Goal: Information Seeking & Learning: Learn about a topic

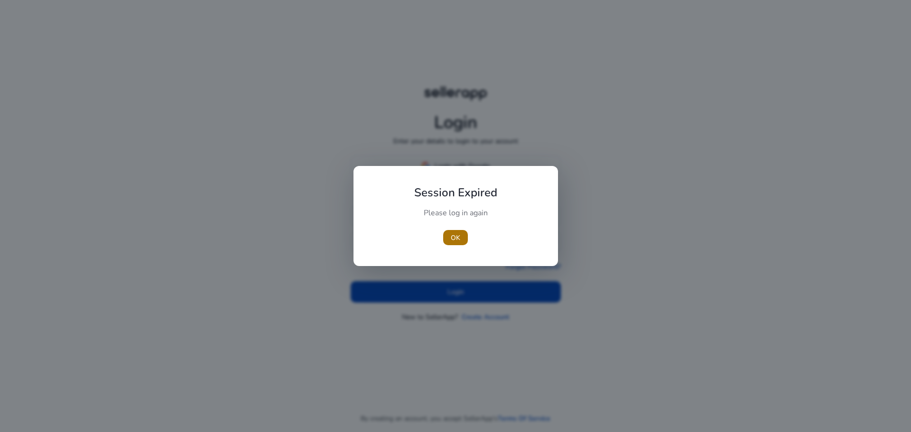
click at [446, 236] on span "button" at bounding box center [455, 237] width 25 height 23
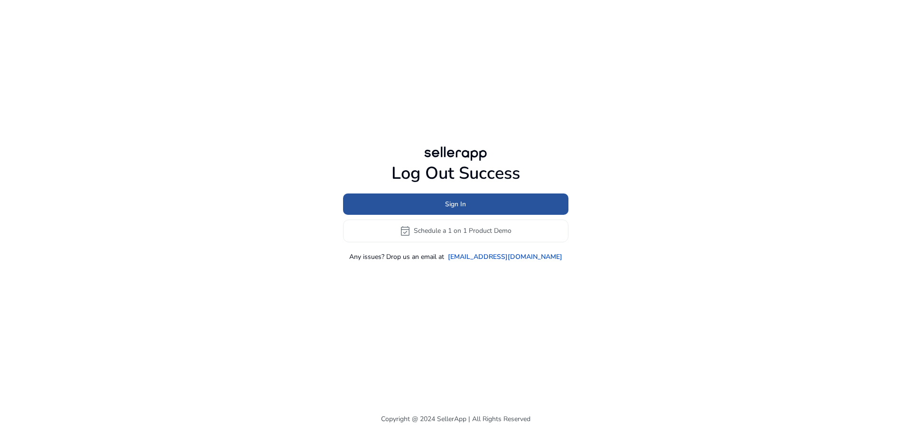
click at [472, 203] on span at bounding box center [455, 204] width 225 height 23
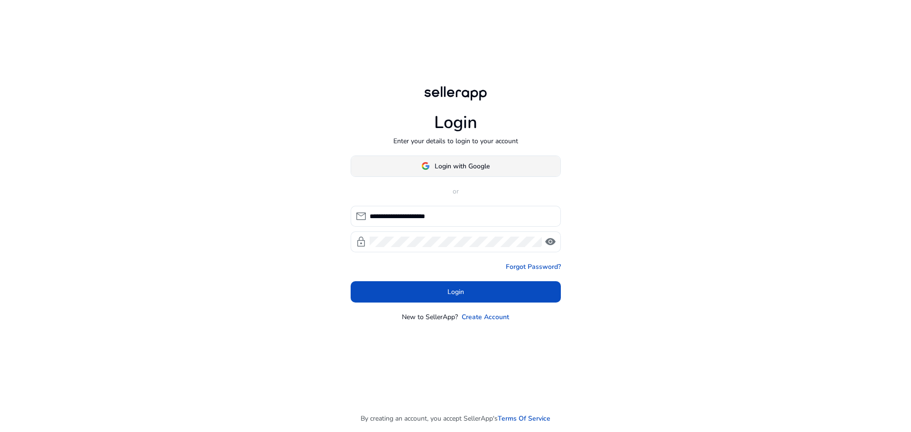
click at [448, 171] on span at bounding box center [455, 166] width 209 height 23
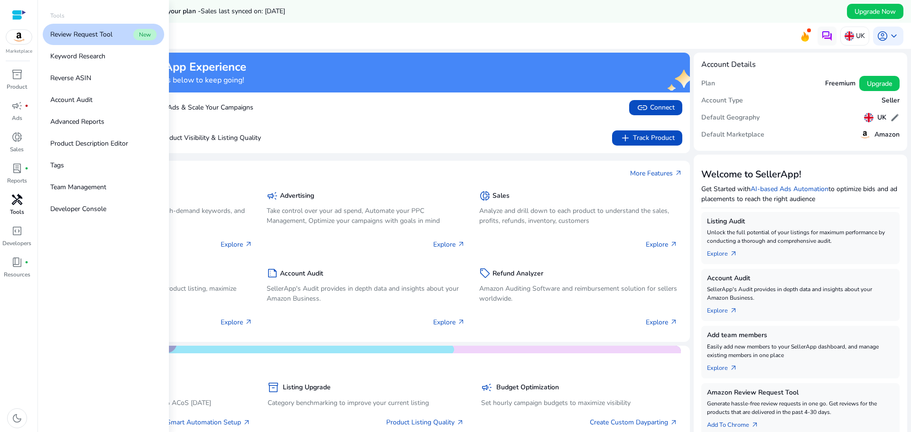
click at [12, 203] on span "handyman" at bounding box center [16, 199] width 11 height 11
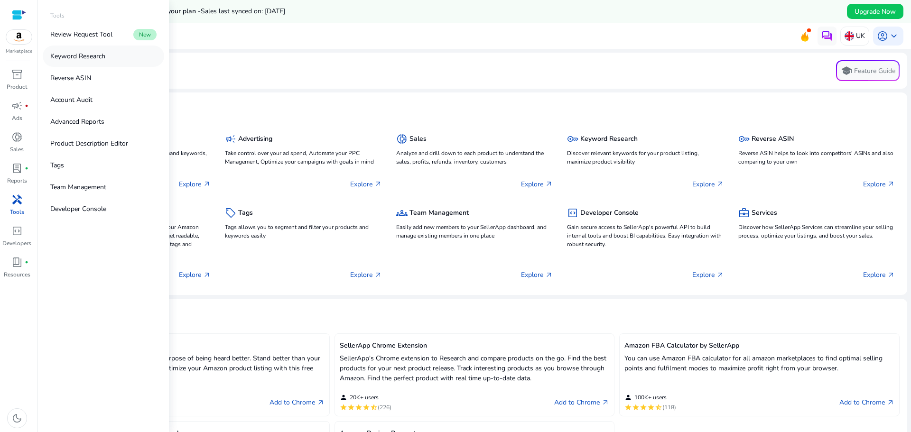
click at [85, 57] on p "Keyword Research" at bounding box center [77, 56] width 55 height 10
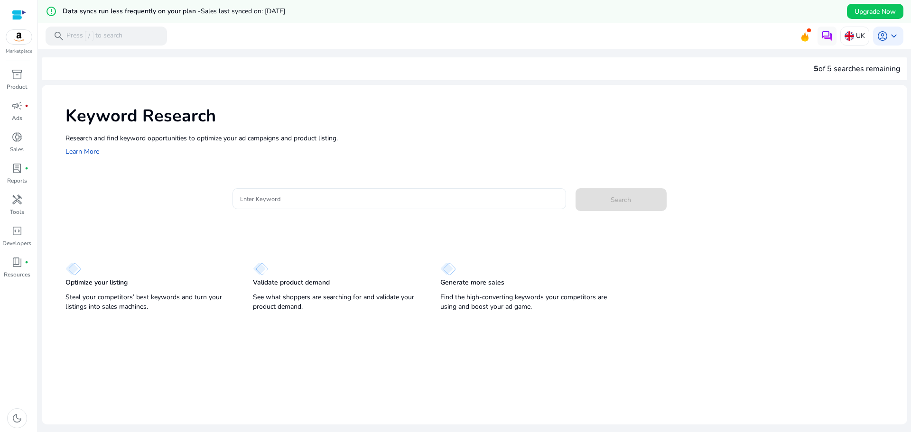
click at [304, 203] on input "Enter Keyword" at bounding box center [399, 199] width 318 height 10
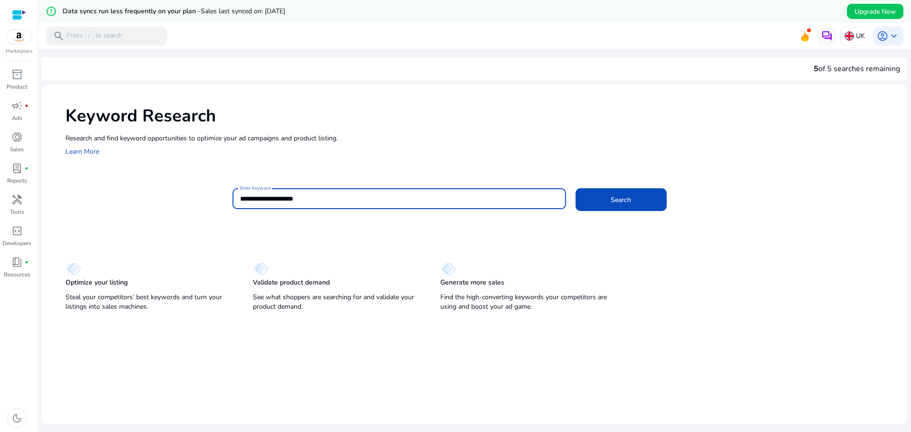
type input "**********"
click at [575, 188] on button "Search" at bounding box center [620, 199] width 91 height 23
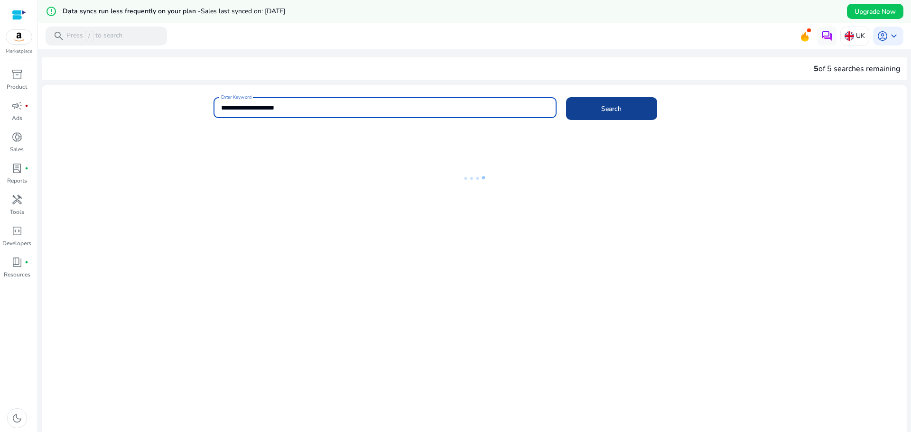
click at [618, 99] on span at bounding box center [611, 108] width 91 height 23
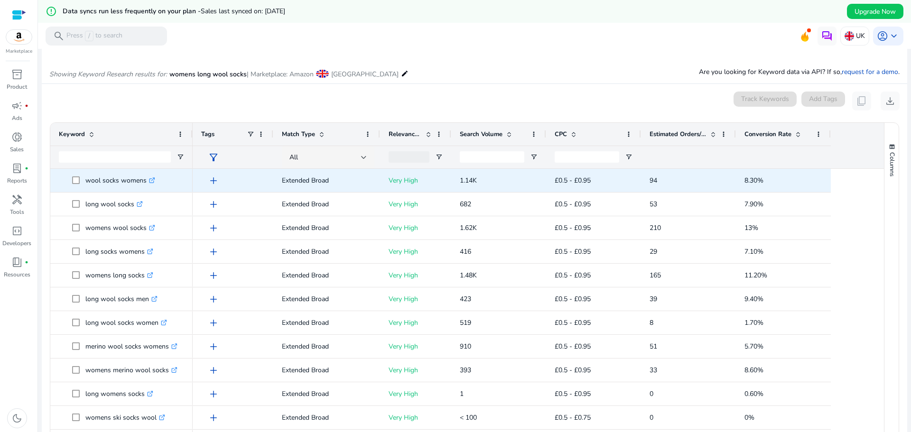
scroll to position [95, 0]
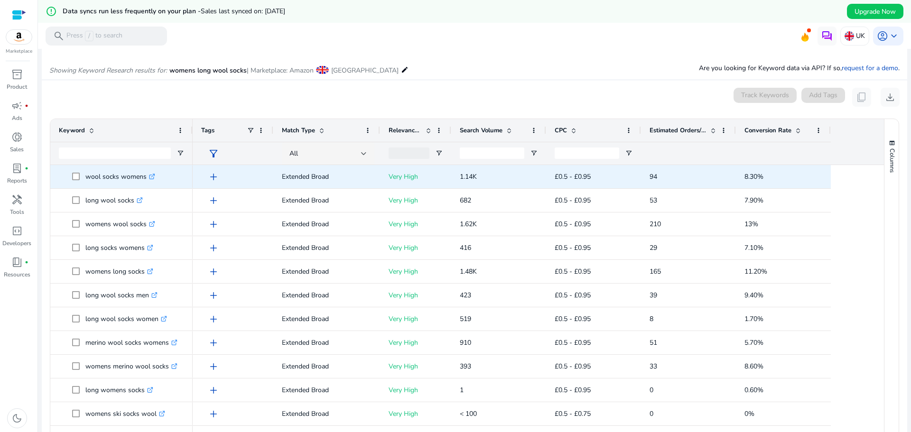
click at [97, 184] on p "wool socks womens .st0{fill:#2c8af8}" at bounding box center [120, 176] width 70 height 19
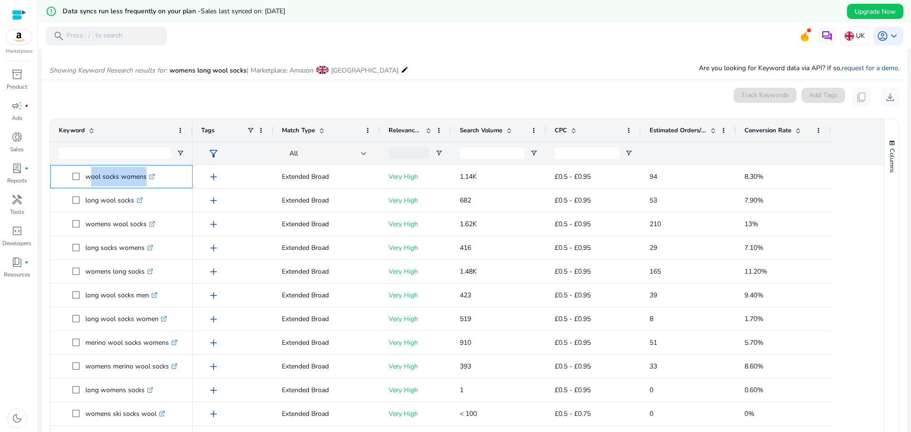
copy span "wool socks womens .st0{fill:#2c8af8}"
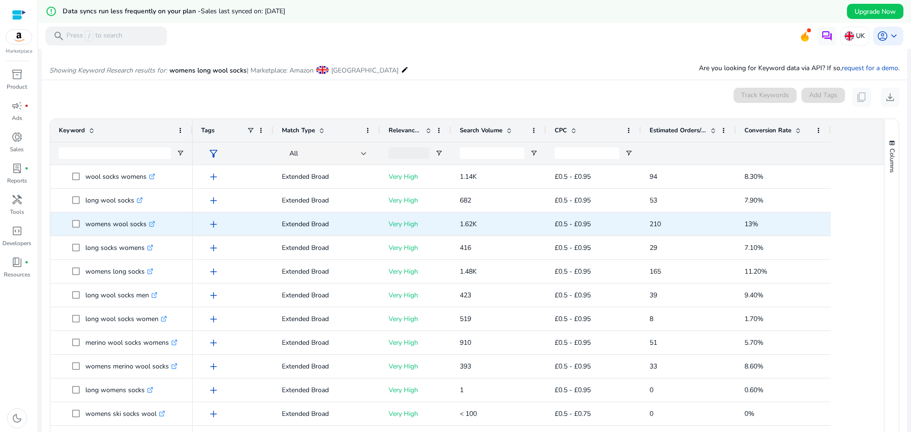
click at [102, 234] on div "womens wool socks .st0{fill:#2c8af8}" at bounding box center [121, 224] width 125 height 22
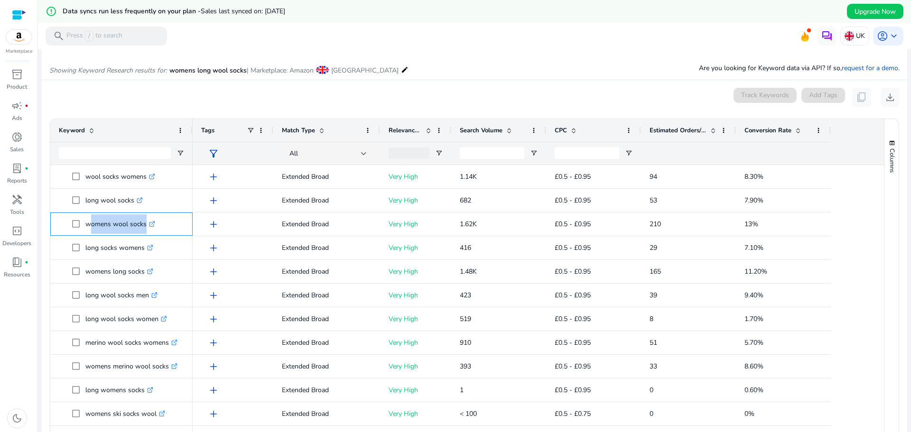
copy span "womens wool socks .st0{fill:#2c8af8}"
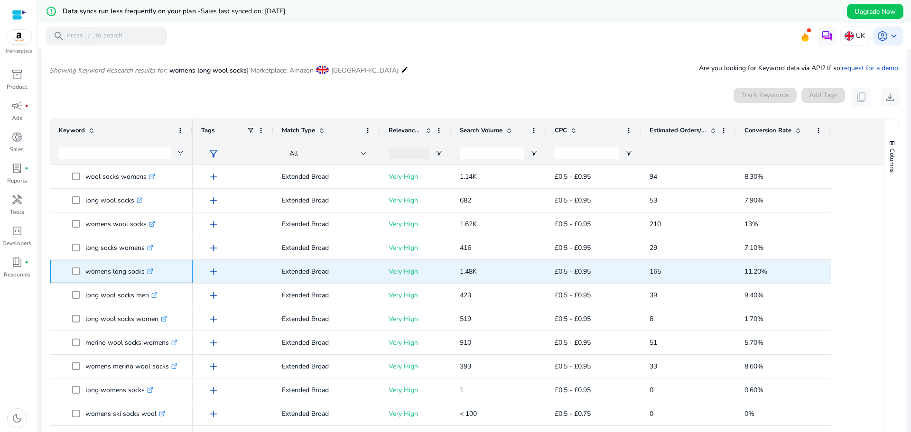
click at [104, 278] on p "womens long socks .st0{fill:#2c8af8}" at bounding box center [119, 271] width 68 height 19
copy span "womens long socks .st0{fill:#2c8af8}"
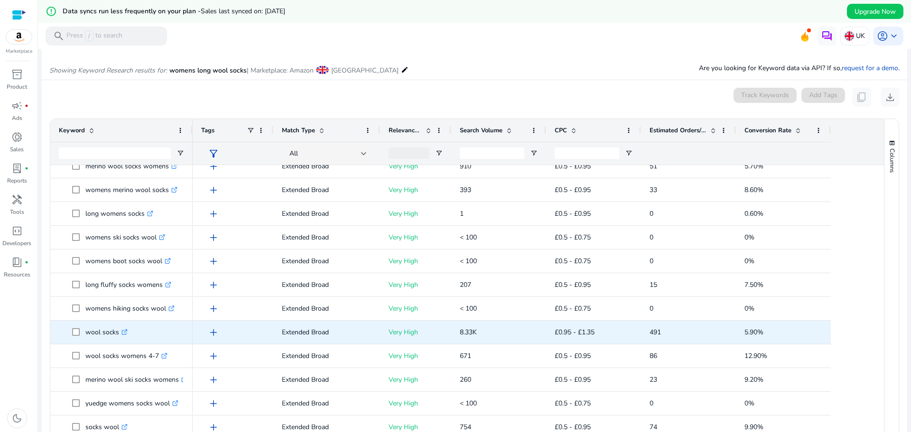
scroll to position [190, 0]
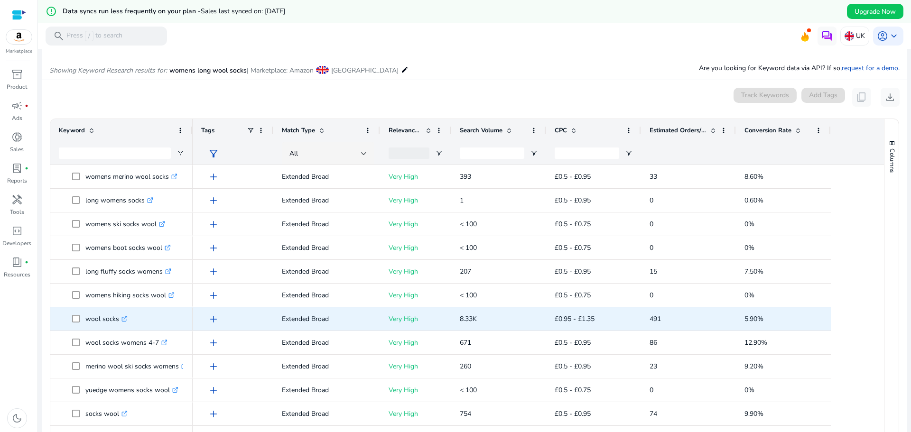
click at [102, 329] on div "wool socks .st0{fill:#2c8af8}" at bounding box center [121, 319] width 125 height 22
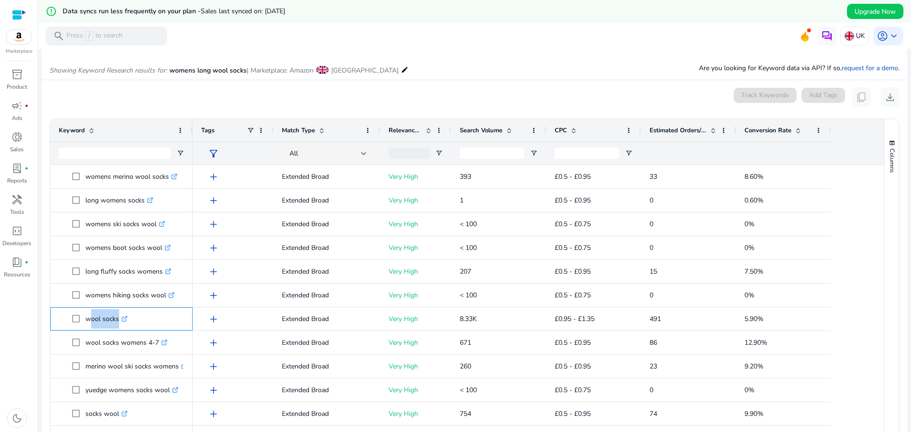
copy span "wool socks .st0{fill:#2c8af8}"
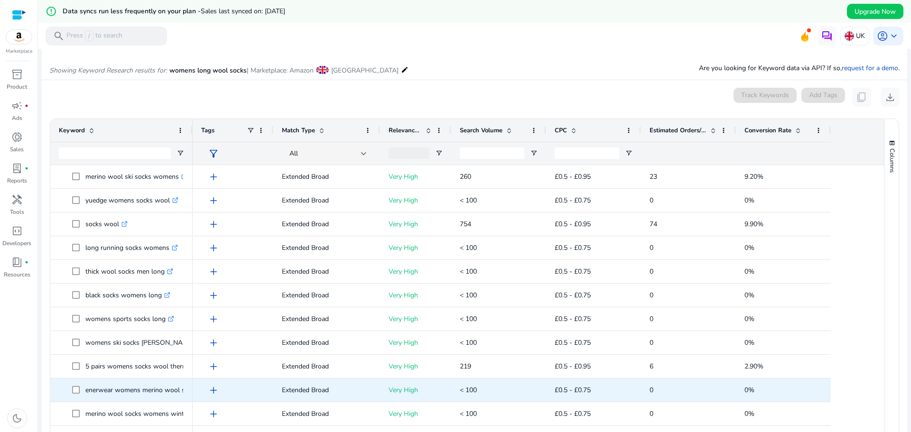
scroll to position [0, 0]
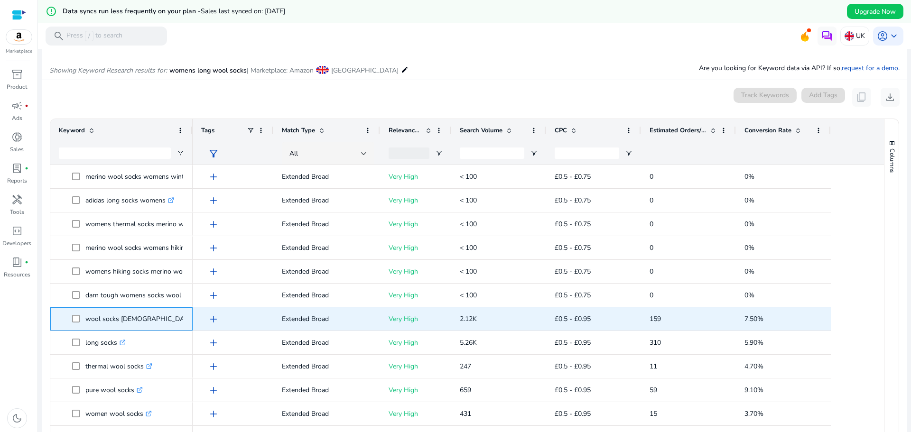
click at [94, 328] on p "wool socks [DEMOGRAPHIC_DATA] .st0{fill:#2c8af8}" at bounding box center [143, 318] width 117 height 19
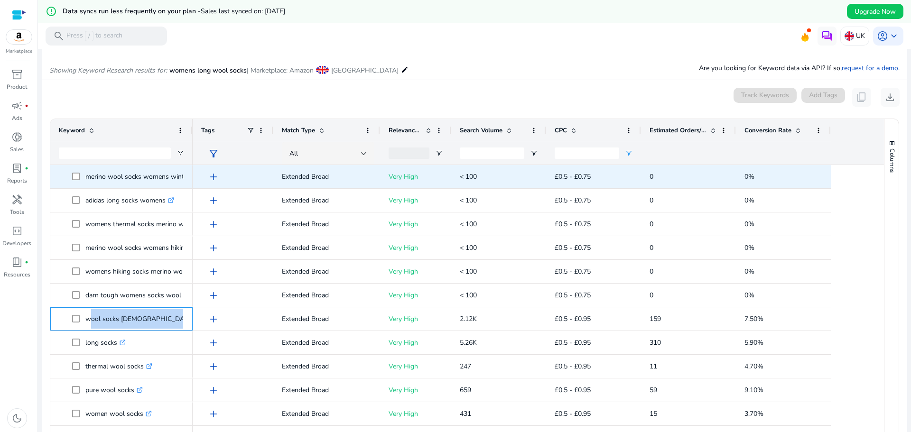
copy span "wool socks [DEMOGRAPHIC_DATA] .st0{fill:#2c8af8}"
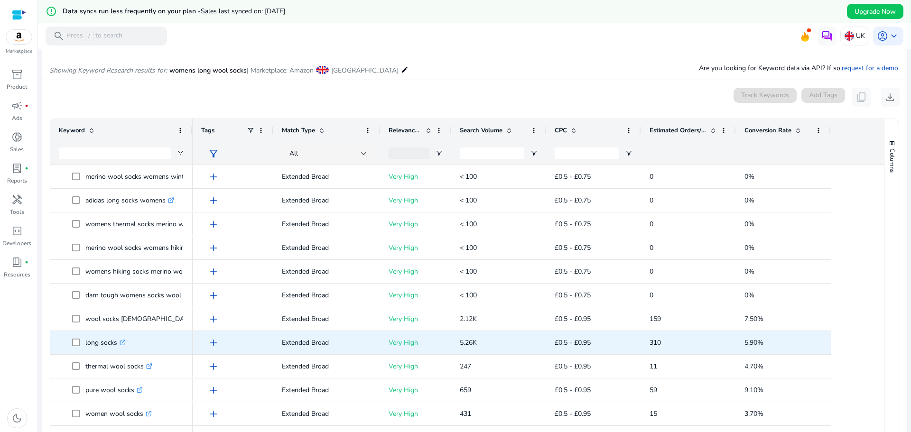
click at [106, 351] on p "long socks .st0{fill:#2c8af8}" at bounding box center [105, 342] width 40 height 19
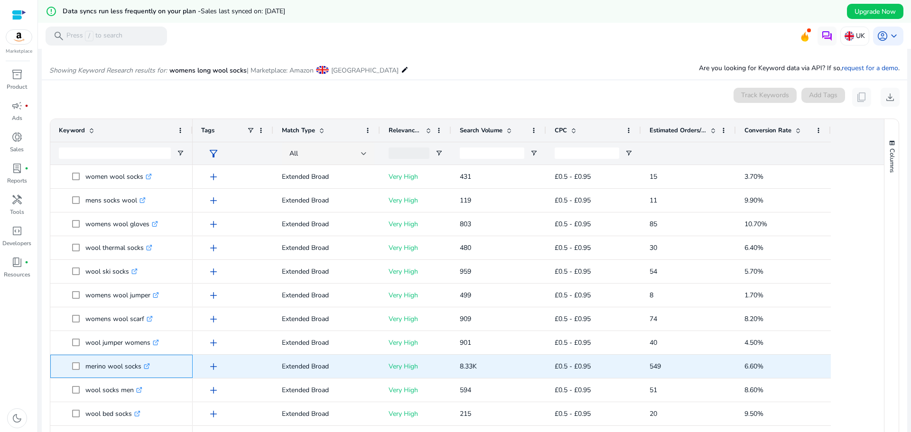
click at [104, 375] on p "merino wool socks .st0{fill:#2c8af8}" at bounding box center [117, 366] width 65 height 19
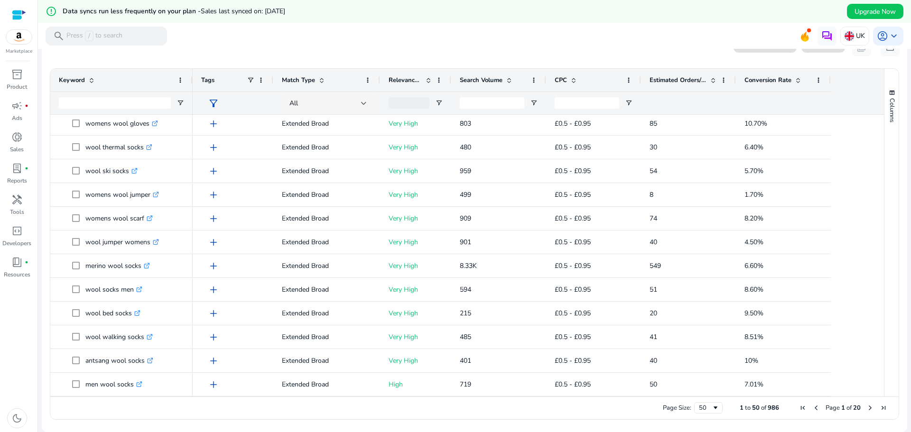
click at [866, 407] on span "Next Page" at bounding box center [870, 408] width 8 height 8
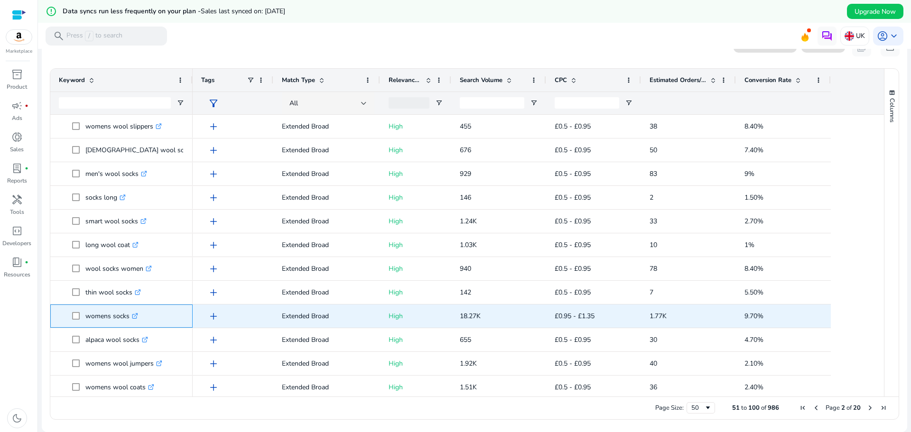
click at [99, 321] on p "womens socks .st0{fill:#2c8af8}" at bounding box center [111, 315] width 53 height 19
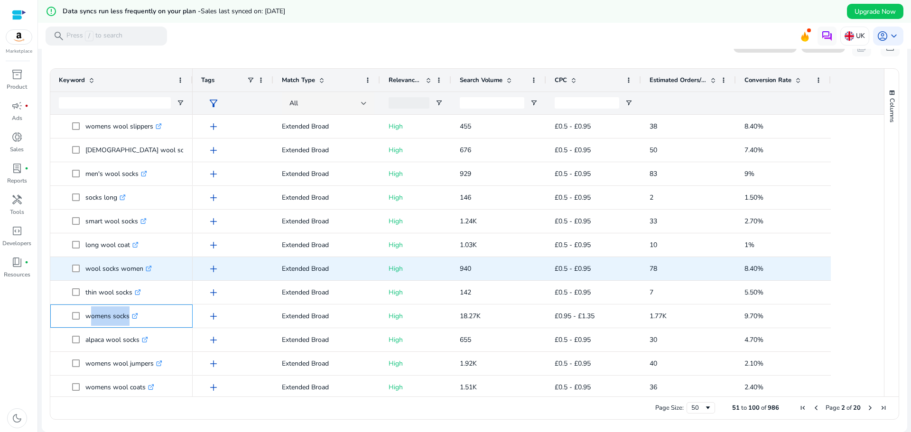
copy span "womens socks .st0{fill:#2c8af8}"
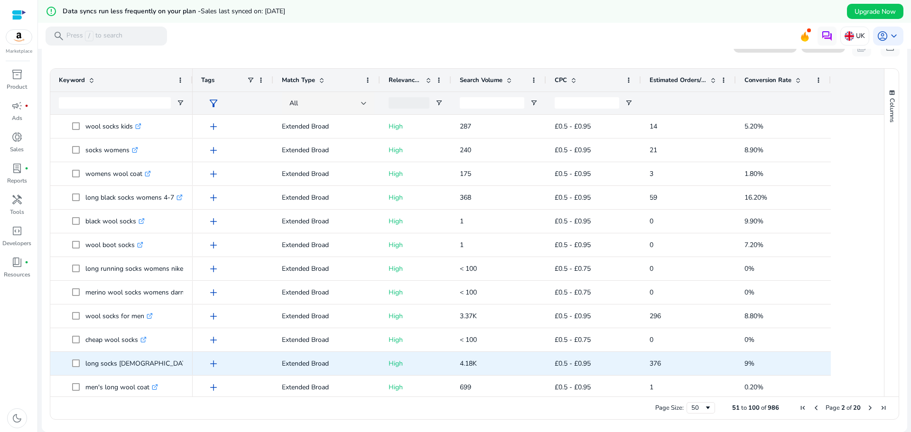
click at [86, 369] on p "long socks [DEMOGRAPHIC_DATA] .st0{fill:#2c8af8}" at bounding box center [142, 363] width 115 height 19
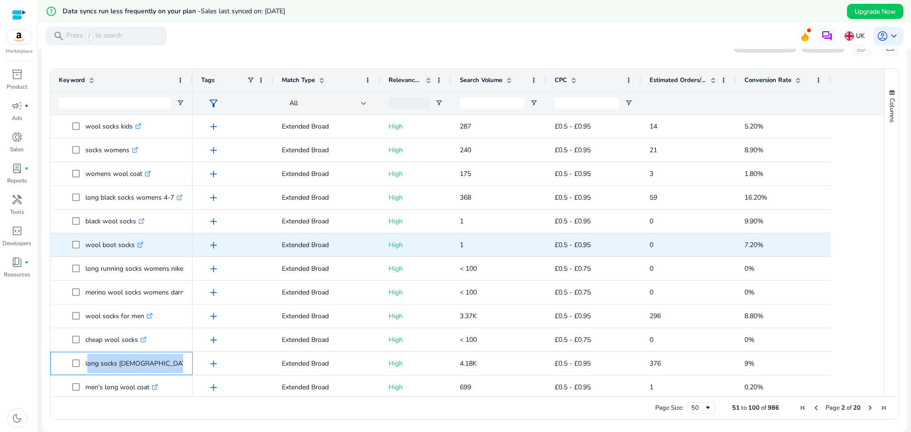
copy span "long socks [DEMOGRAPHIC_DATA] .st0{fill:#2c8af8}"
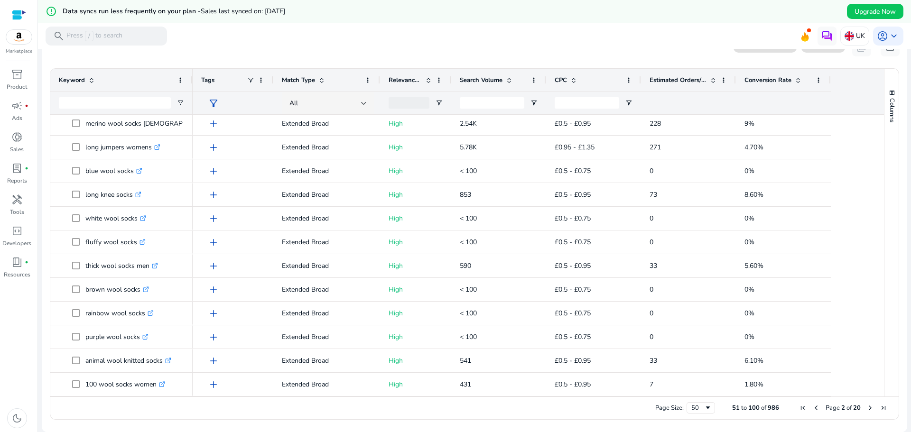
click at [867, 408] on span "Next Page" at bounding box center [870, 408] width 8 height 8
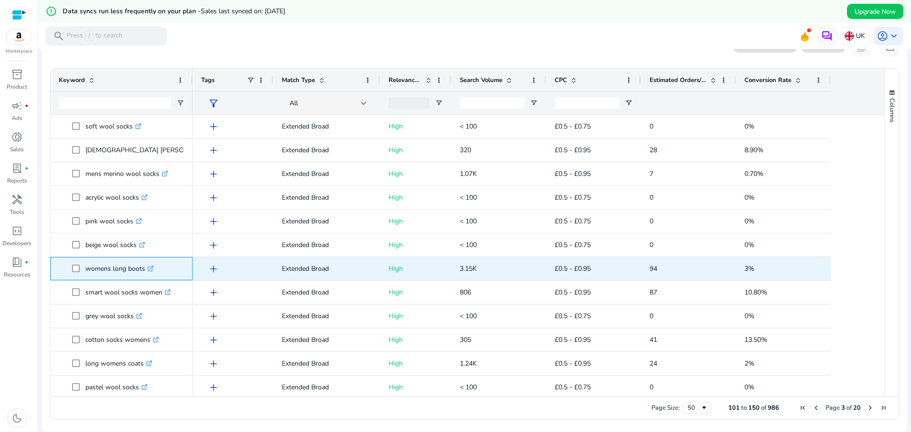
click at [94, 276] on p "womens long boots .st0{fill:#2c8af8}" at bounding box center [119, 268] width 68 height 19
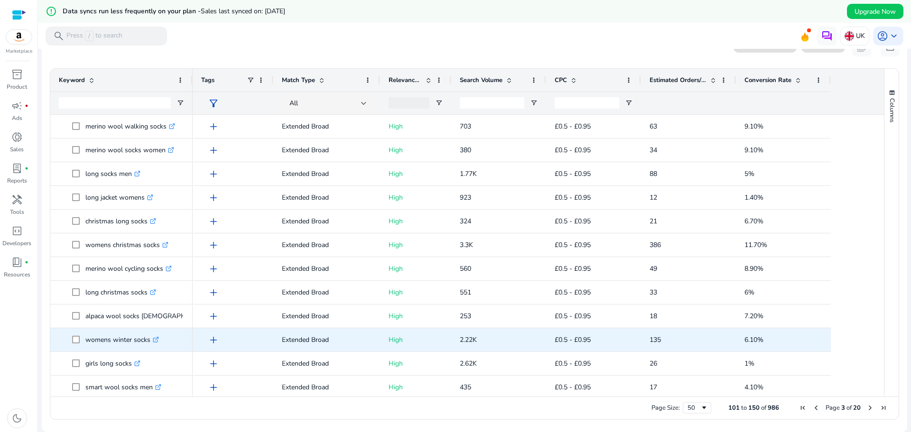
click at [92, 349] on p "womens winter socks .st0{fill:#2c8af8}" at bounding box center [122, 339] width 74 height 19
copy span "womens winter socks .st0{fill:#2c8af8}"
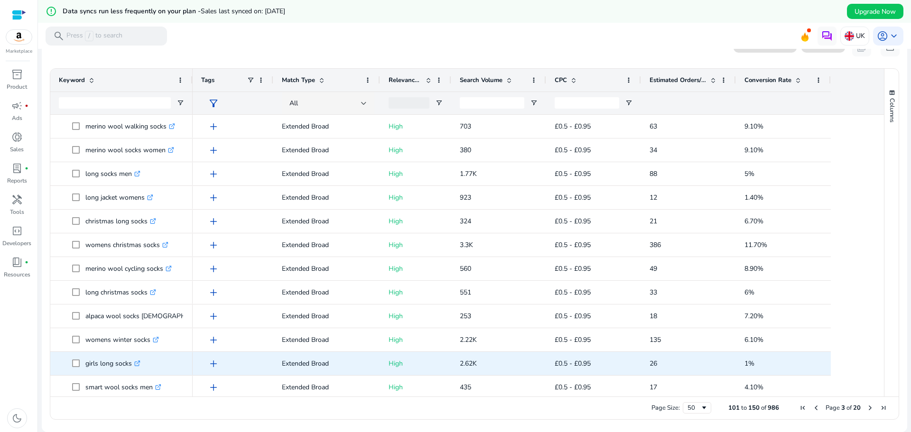
click at [95, 374] on div "girls long socks .st0{fill:#2c8af8}" at bounding box center [121, 363] width 125 height 22
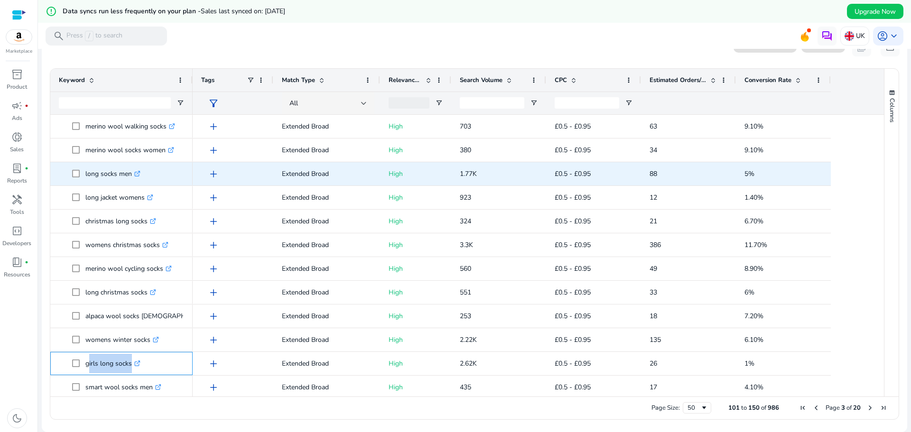
copy span "girls long socks .st0{fill:#2c8af8}"
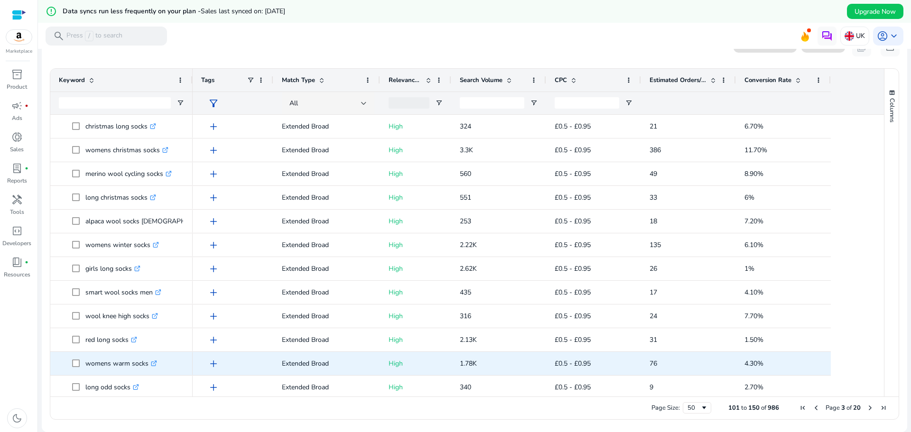
click at [90, 372] on p "womens warm socks .st0{fill:#2c8af8}" at bounding box center [121, 363] width 72 height 19
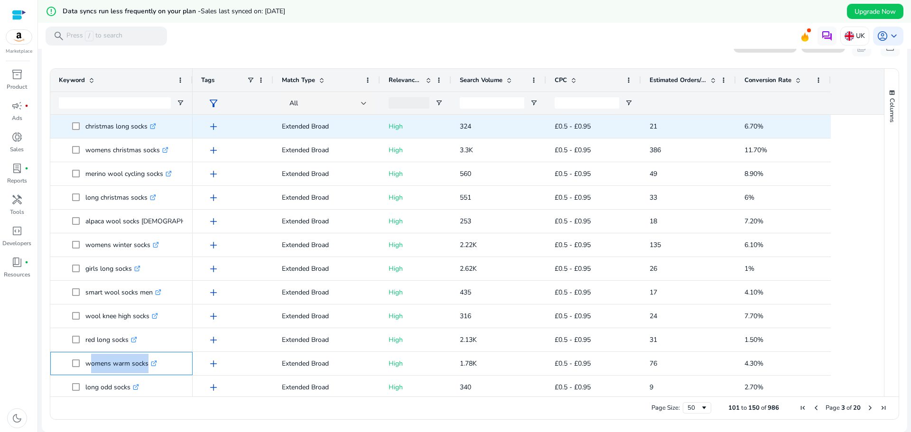
copy span "womens warm socks .st0{fill:#2c8af8}"
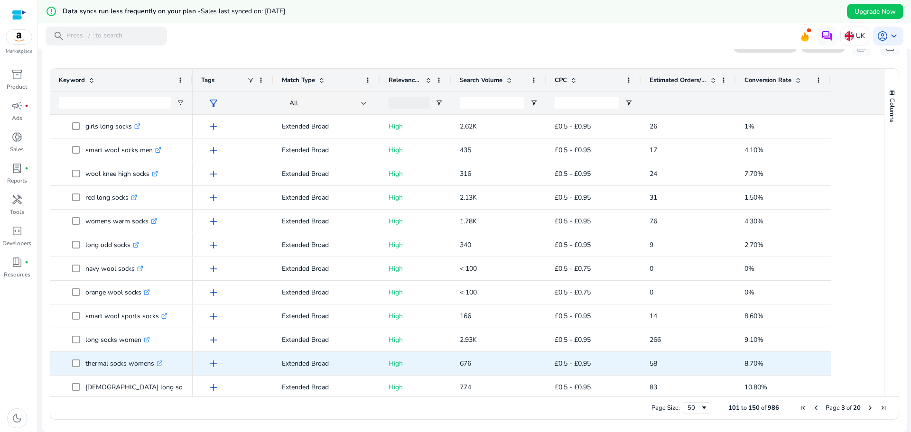
click at [86, 352] on div "thermal socks womens .st0{fill:#2c8af8}" at bounding box center [121, 363] width 142 height 23
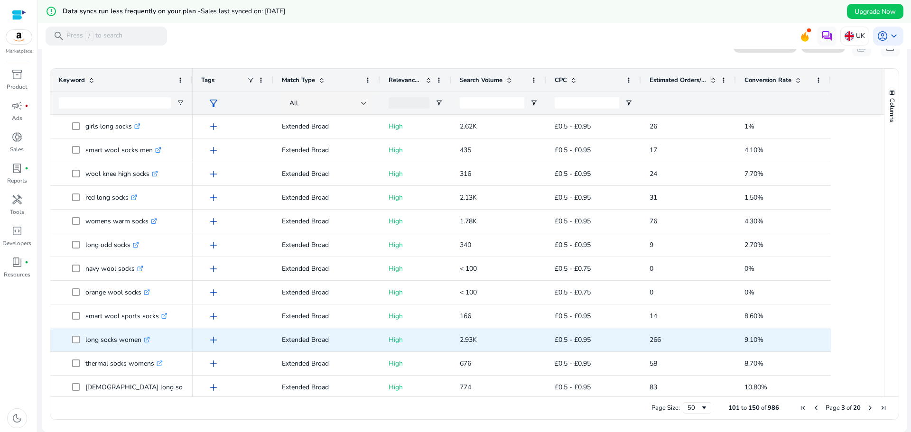
click at [87, 345] on p "long socks women .st0{fill:#2c8af8}" at bounding box center [117, 339] width 65 height 19
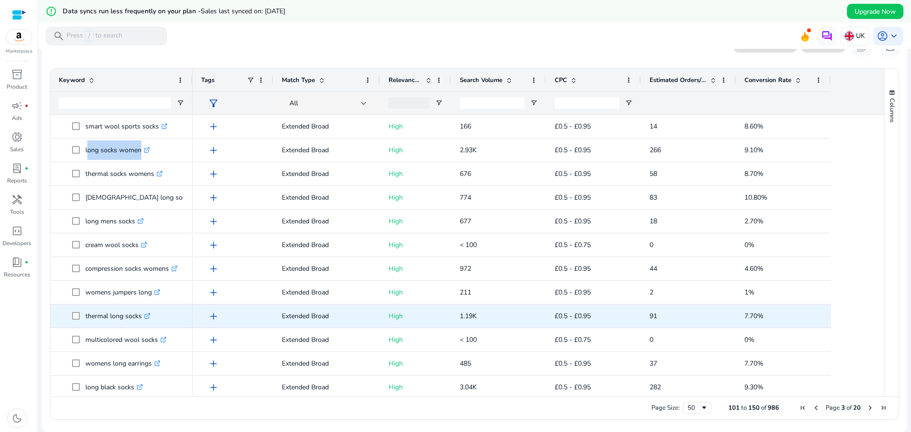
click at [90, 327] on div "thermal long socks .st0{fill:#2c8af8}" at bounding box center [121, 316] width 125 height 22
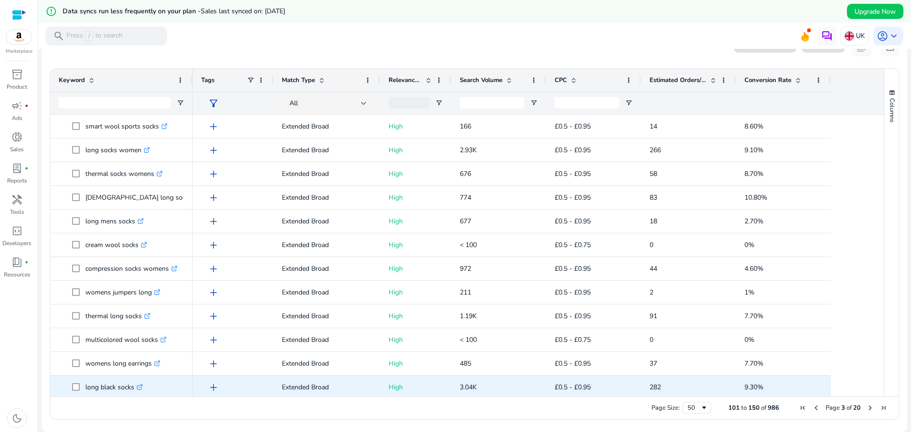
click at [87, 390] on p "long black socks .st0{fill:#2c8af8}" at bounding box center [113, 387] width 57 height 19
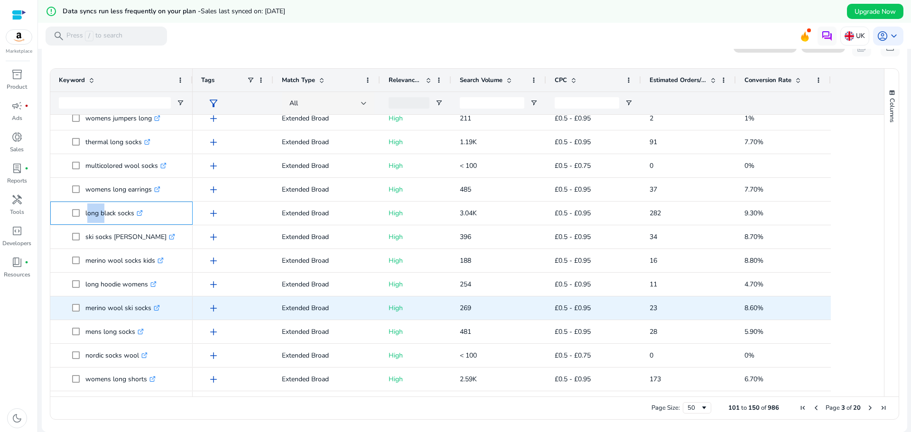
scroll to position [904, 0]
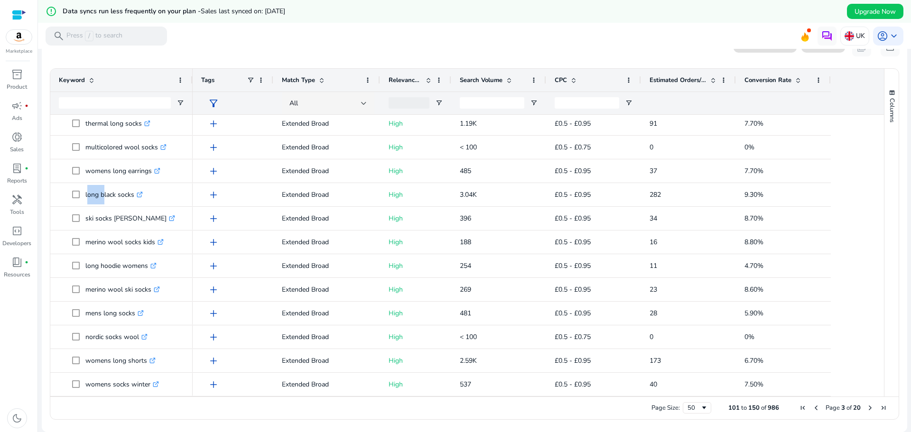
click at [867, 407] on span "Next Page" at bounding box center [870, 408] width 8 height 8
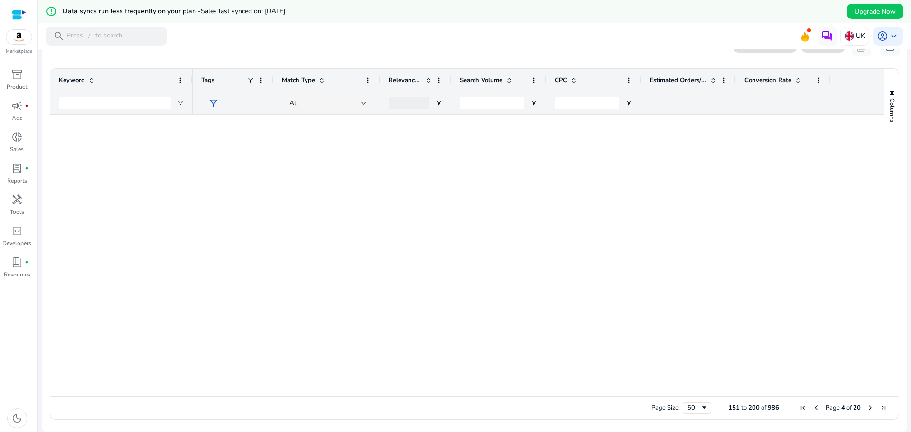
scroll to position [0, 0]
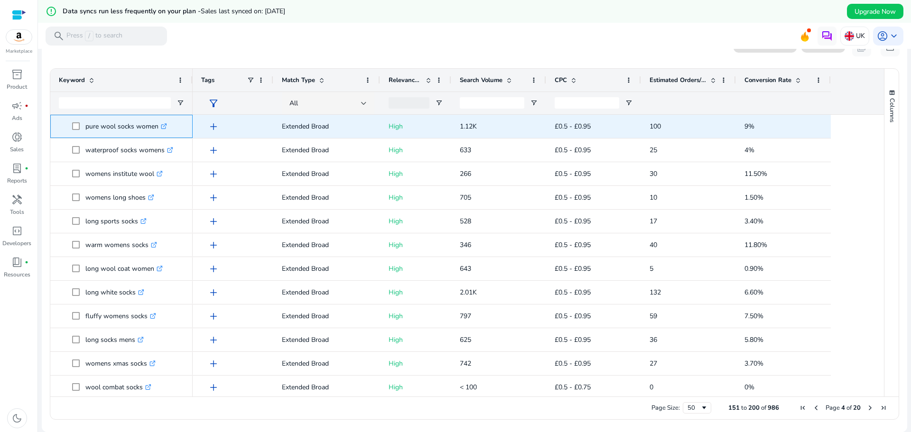
click at [111, 133] on p "pure wool socks women .st0{fill:#2c8af8}" at bounding box center [126, 126] width 82 height 19
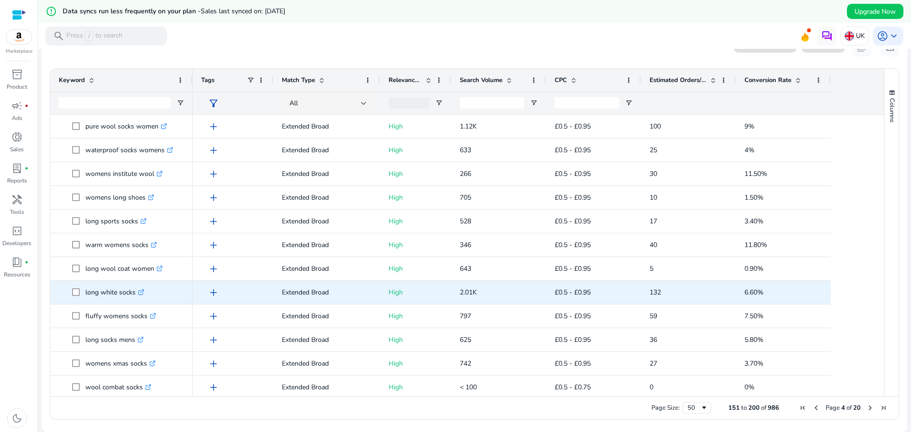
click at [87, 301] on p "long white socks .st0{fill:#2c8af8}" at bounding box center [114, 292] width 59 height 19
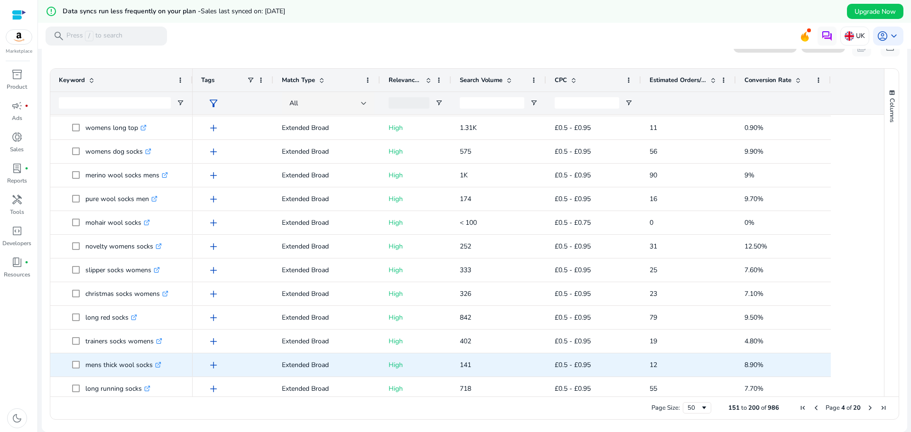
scroll to position [332, 0]
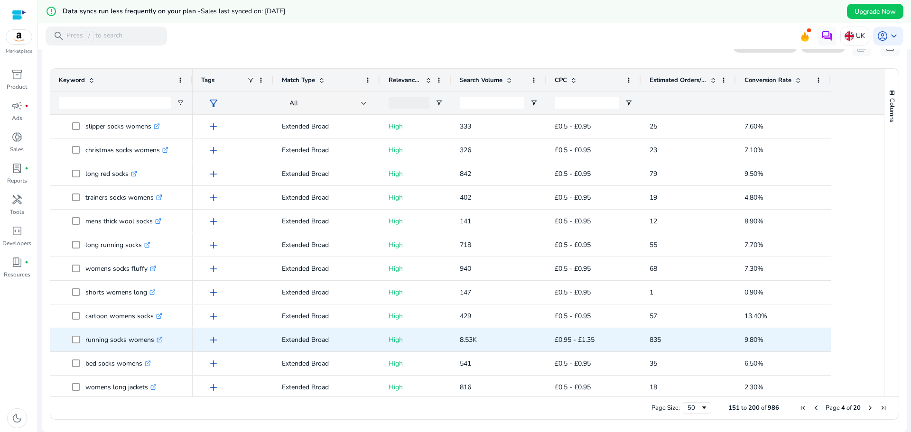
click at [92, 348] on p "running socks womens .st0{fill:#2c8af8}" at bounding box center [123, 339] width 77 height 19
